Goal: Information Seeking & Learning: Learn about a topic

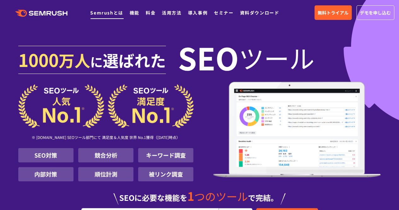
click at [114, 16] on link "Semrushとは" at bounding box center [106, 12] width 33 height 6
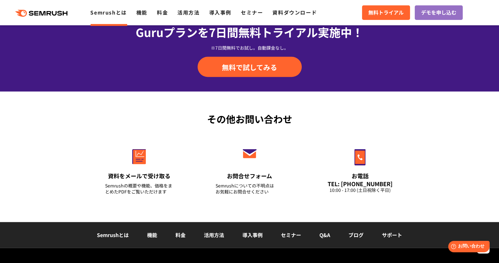
scroll to position [1540, 0]
